Goal: Information Seeking & Learning: Learn about a topic

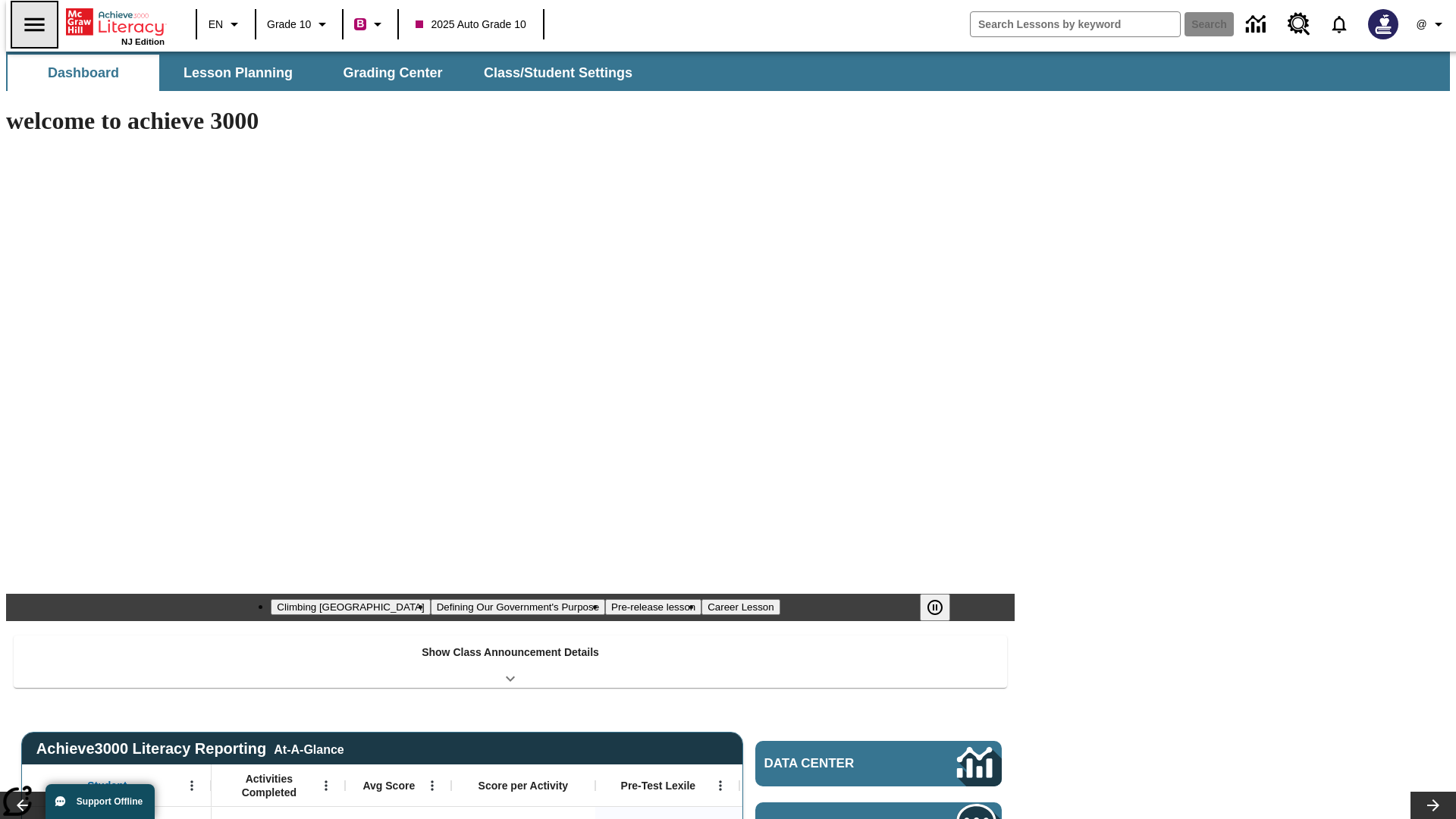
click at [28, 24] on icon "Open side menu" at bounding box center [34, 24] width 20 height 13
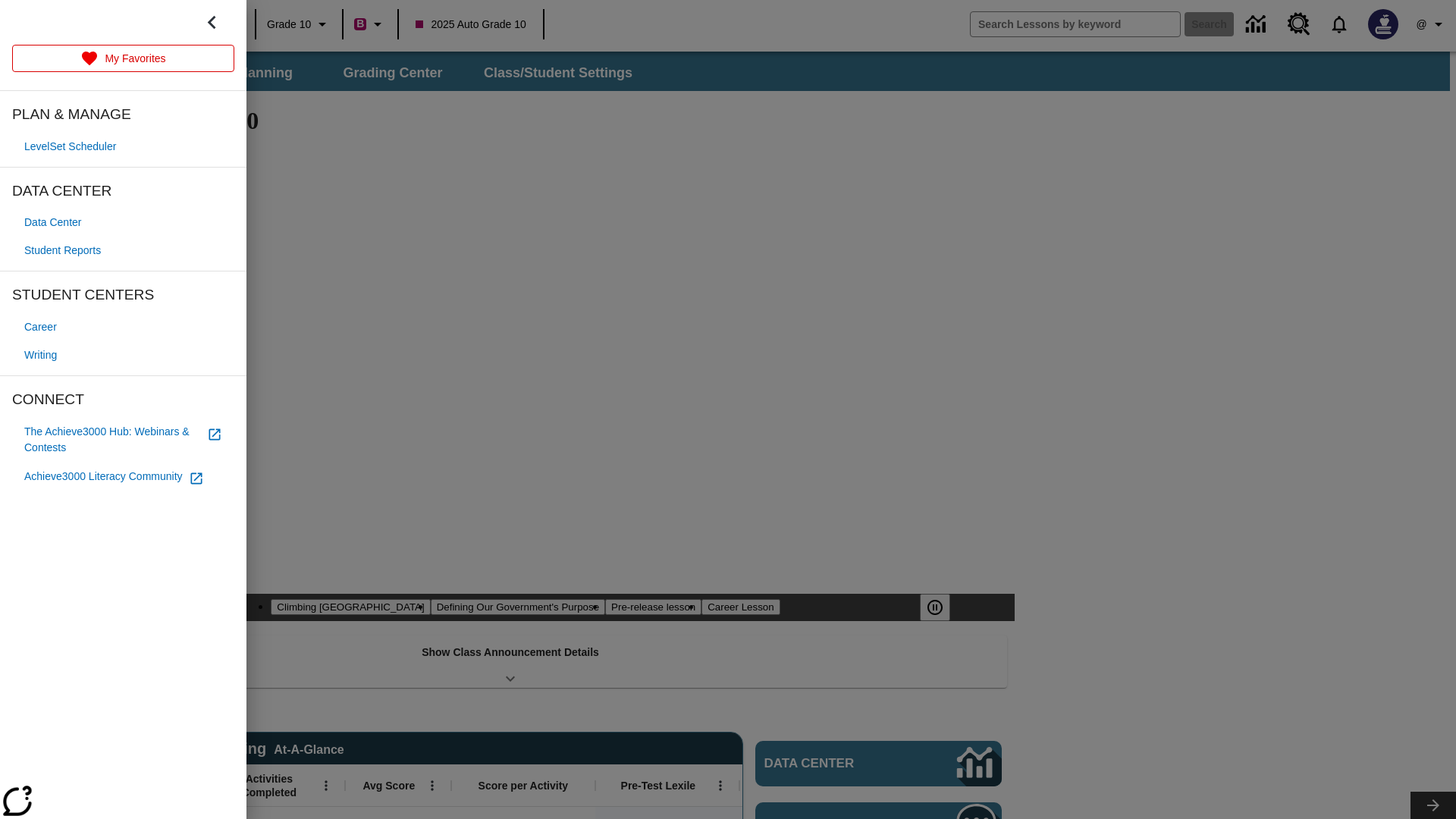
click at [42, 355] on span "Writing" at bounding box center [40, 355] width 32 height 16
